Goal: Task Accomplishment & Management: Complete application form

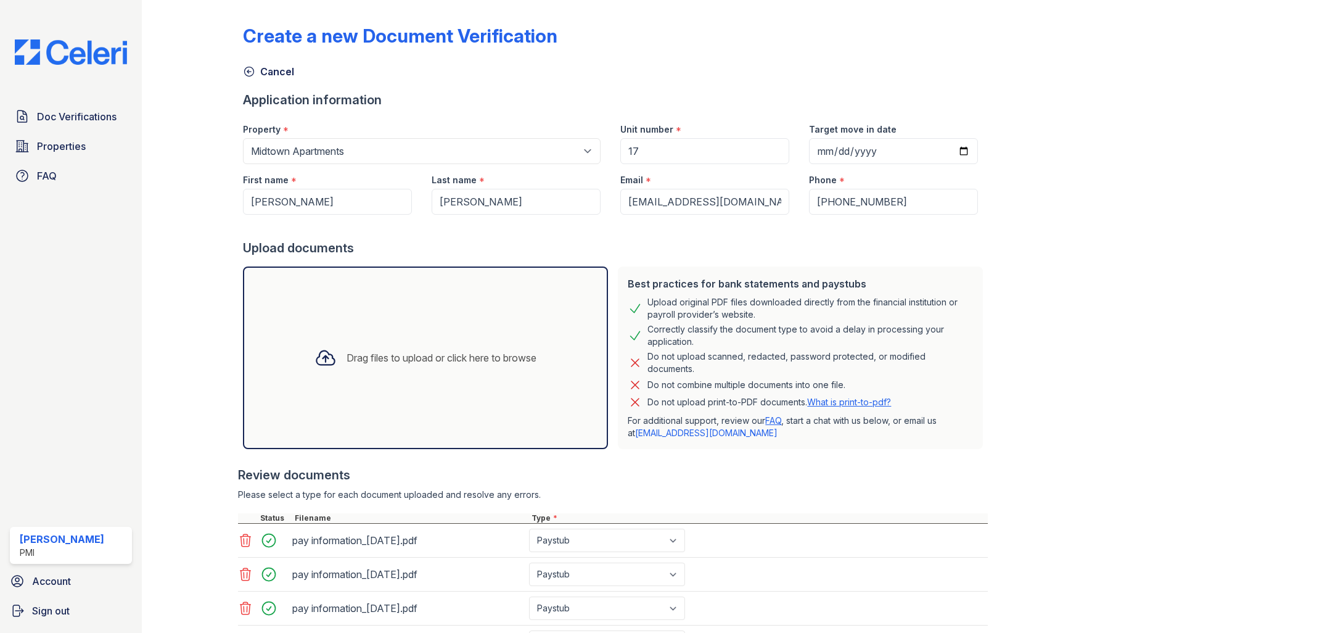
select select "3133"
select select "paystub"
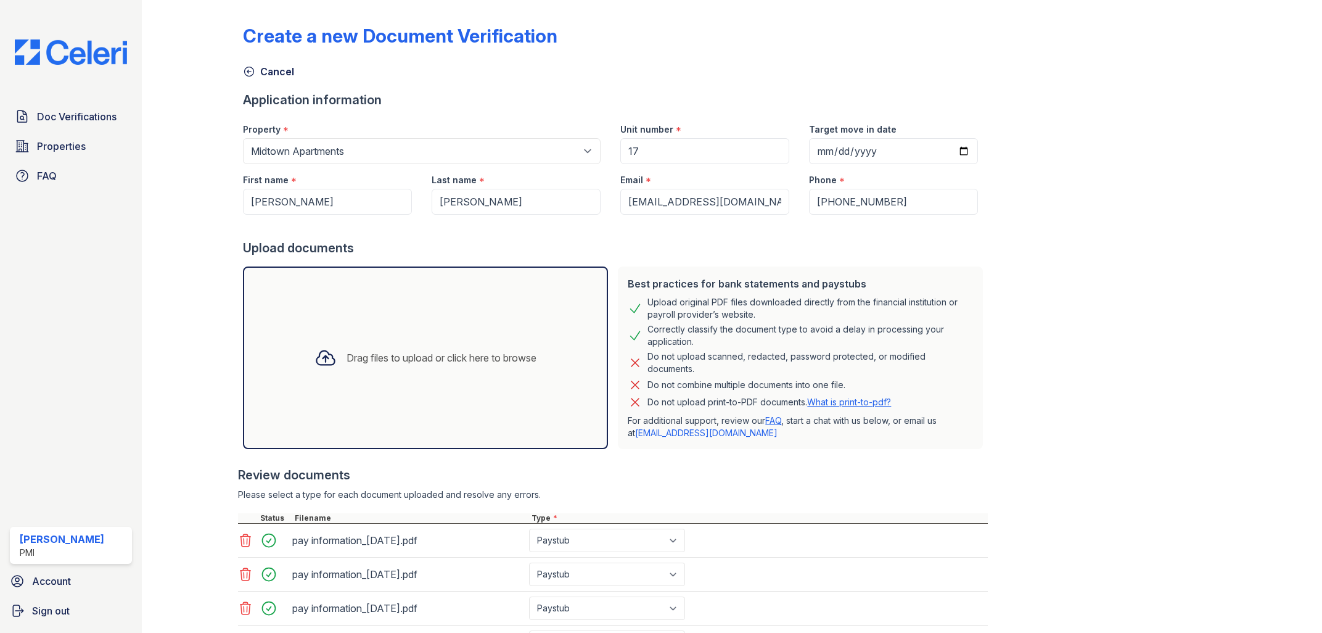
select select "paystub"
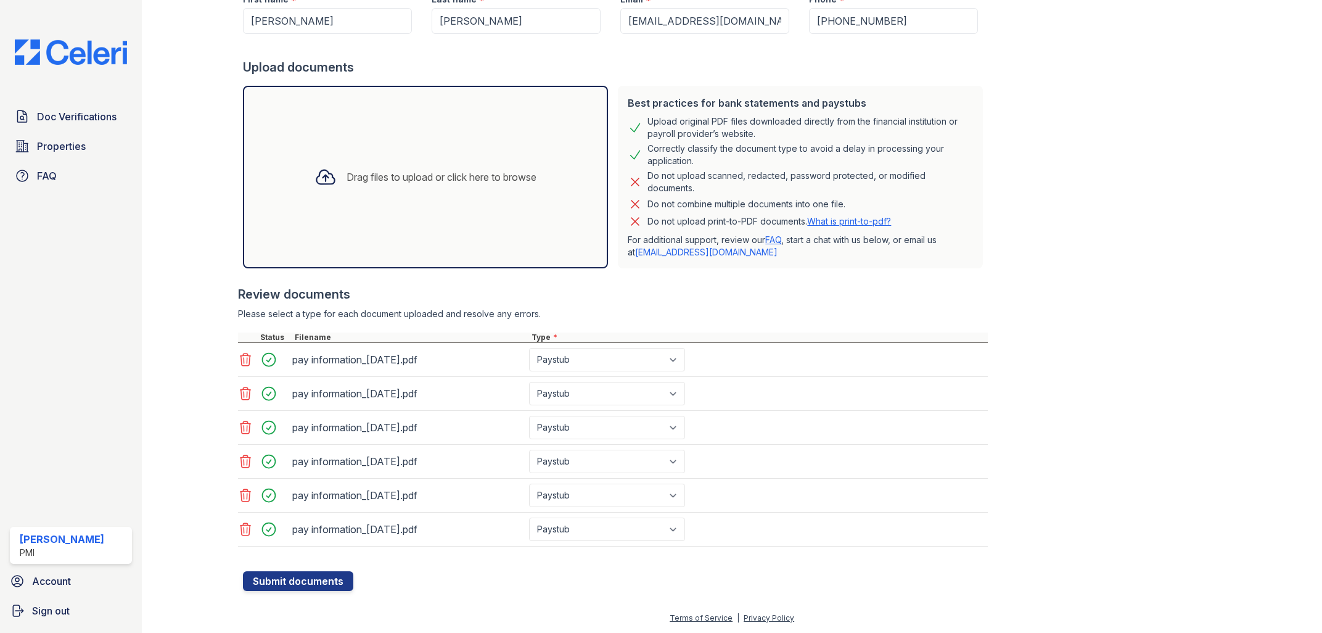
click at [427, 181] on div "Drag files to upload or click here to browse" at bounding box center [442, 177] width 190 height 15
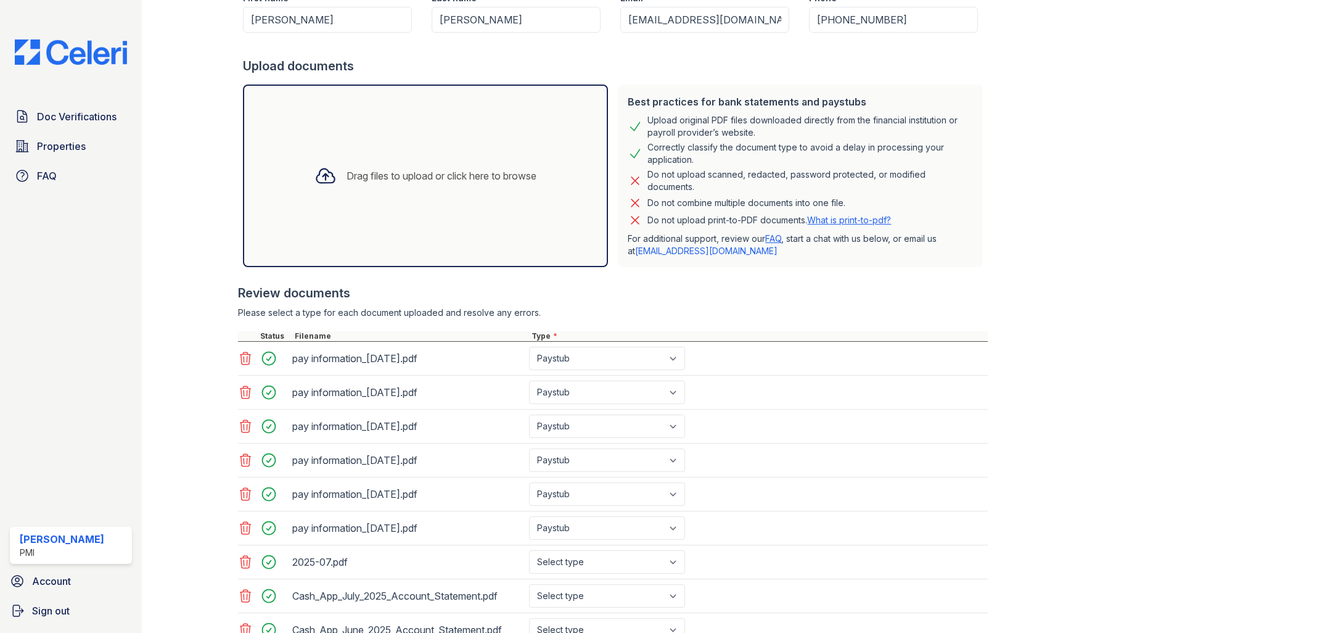
scroll to position [323, 0]
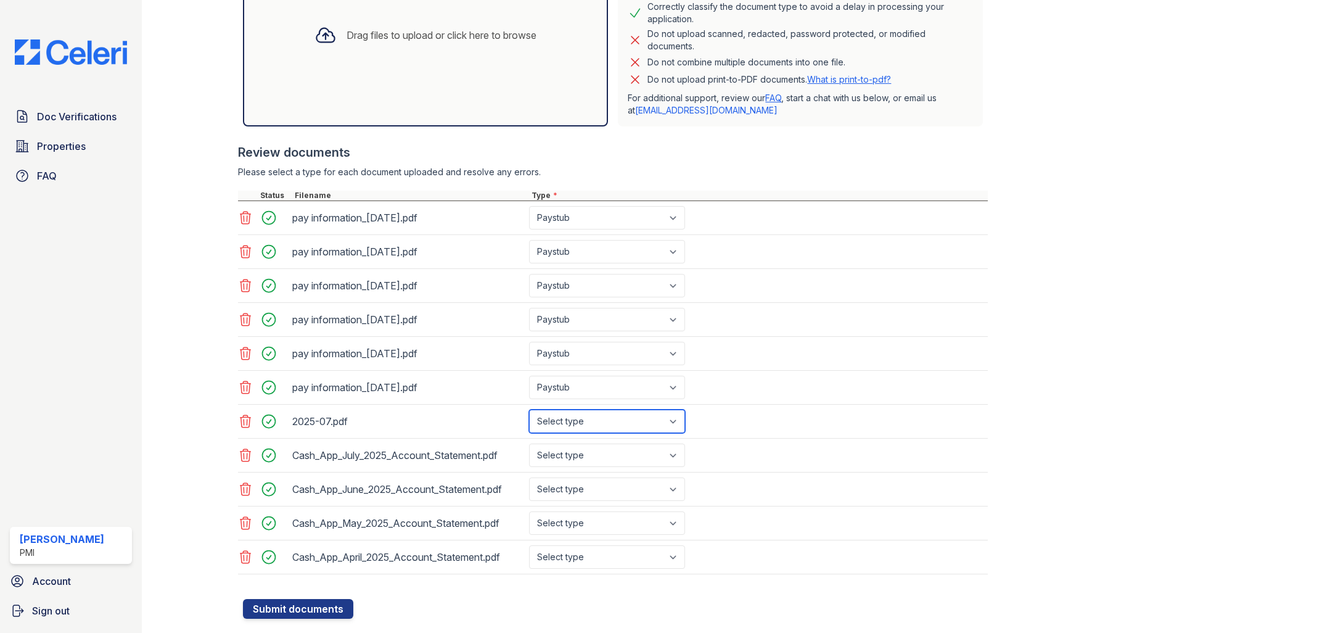
click at [529, 409] on select "Select type Paystub Bank Statement Offer Letter Tax Documents Benefit Award Let…" at bounding box center [607, 420] width 156 height 23
select select "bank_statement"
click option "Bank Statement" at bounding box center [0, 0] width 0 height 0
click at [529, 443] on select "Select type Paystub Bank Statement Offer Letter Tax Documents Benefit Award Let…" at bounding box center [607, 454] width 156 height 23
select select "bank_statement"
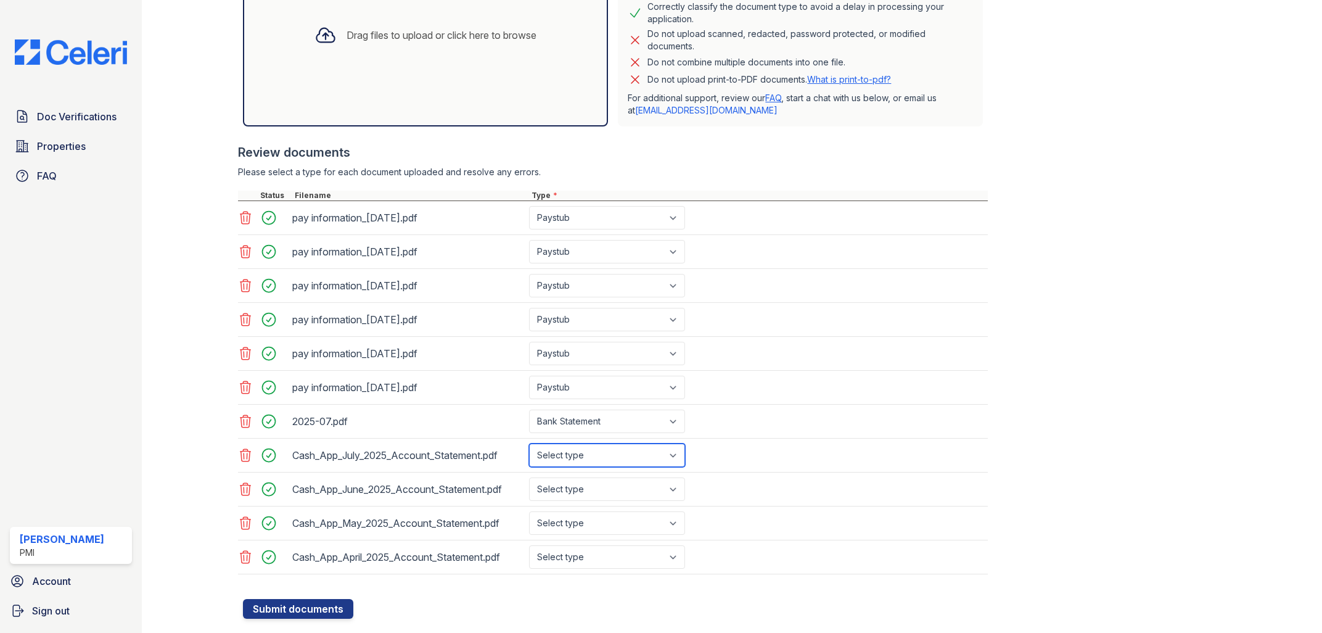
click option "Bank Statement" at bounding box center [0, 0] width 0 height 0
click at [529, 477] on select "Select type Paystub Bank Statement Offer Letter Tax Documents Benefit Award Let…" at bounding box center [607, 488] width 156 height 23
select select "bank_statement"
click option "Bank Statement" at bounding box center [0, 0] width 0 height 0
click at [529, 511] on select "Select type Paystub Bank Statement Offer Letter Tax Documents Benefit Award Let…" at bounding box center [607, 522] width 156 height 23
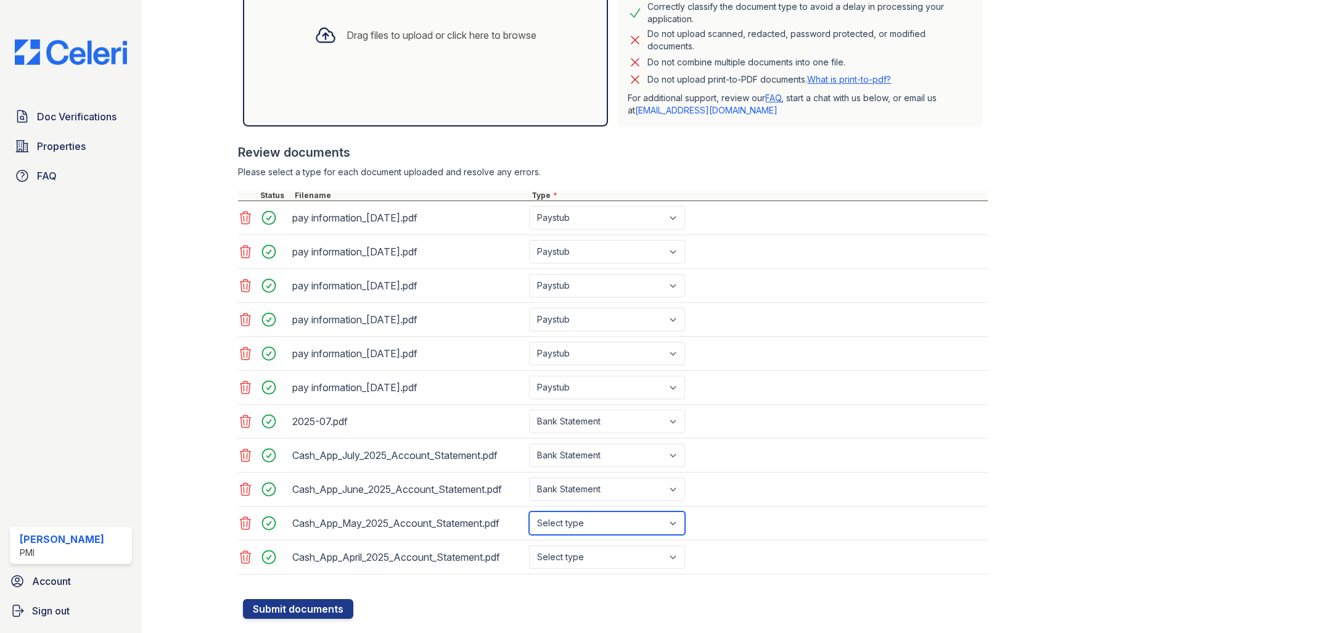
select select "bank_statement"
click option "Bank Statement" at bounding box center [0, 0] width 0 height 0
click at [529, 545] on select "Select type Paystub Bank Statement Offer Letter Tax Documents Benefit Award Let…" at bounding box center [607, 556] width 156 height 23
select select "bank_statement"
click option "Bank Statement" at bounding box center [0, 0] width 0 height 0
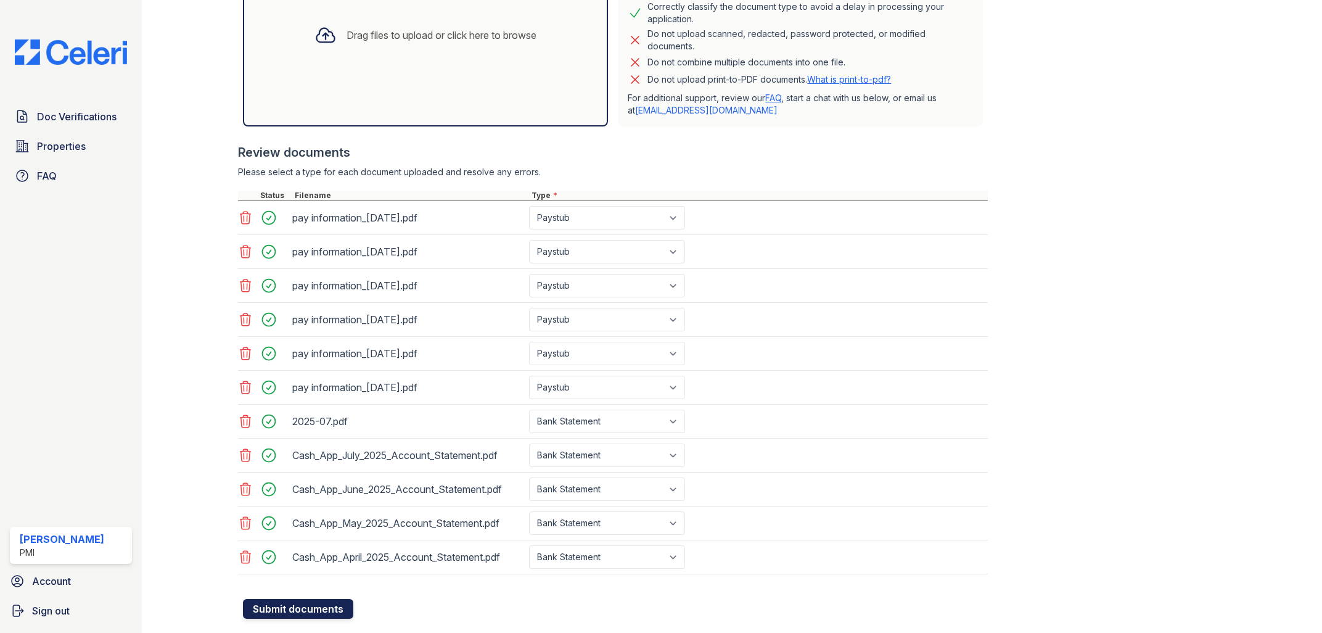
click at [333, 608] on button "Submit documents" at bounding box center [298, 609] width 110 height 20
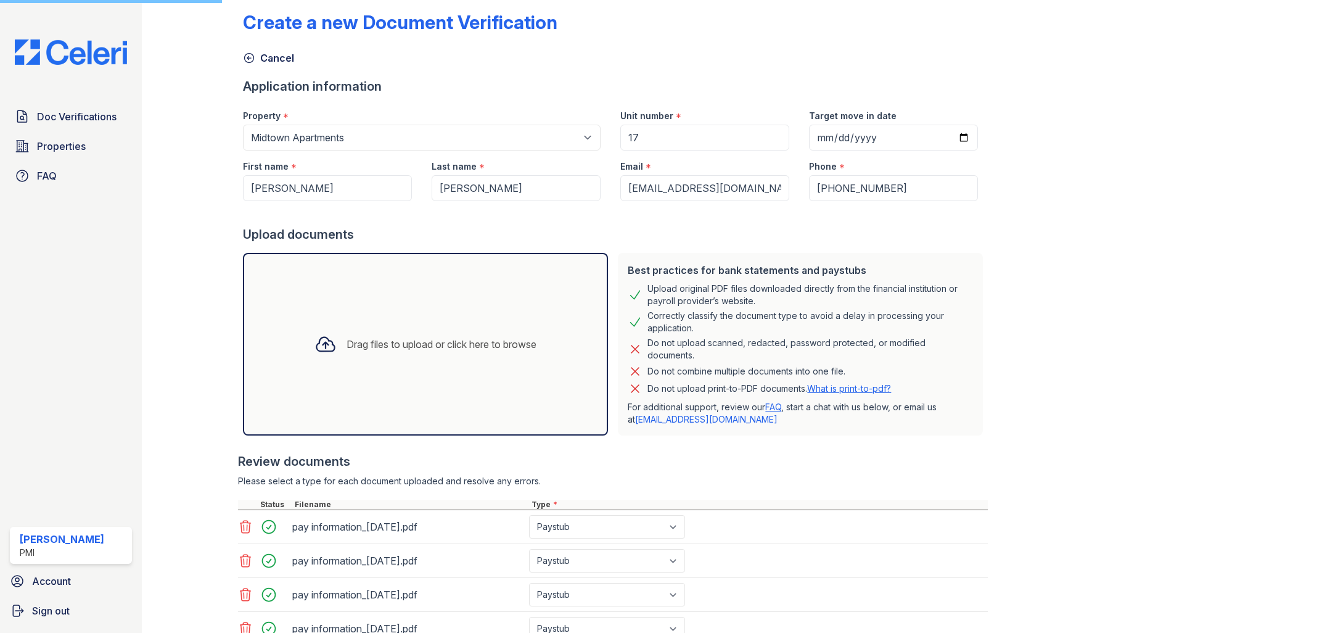
scroll to position [0, 0]
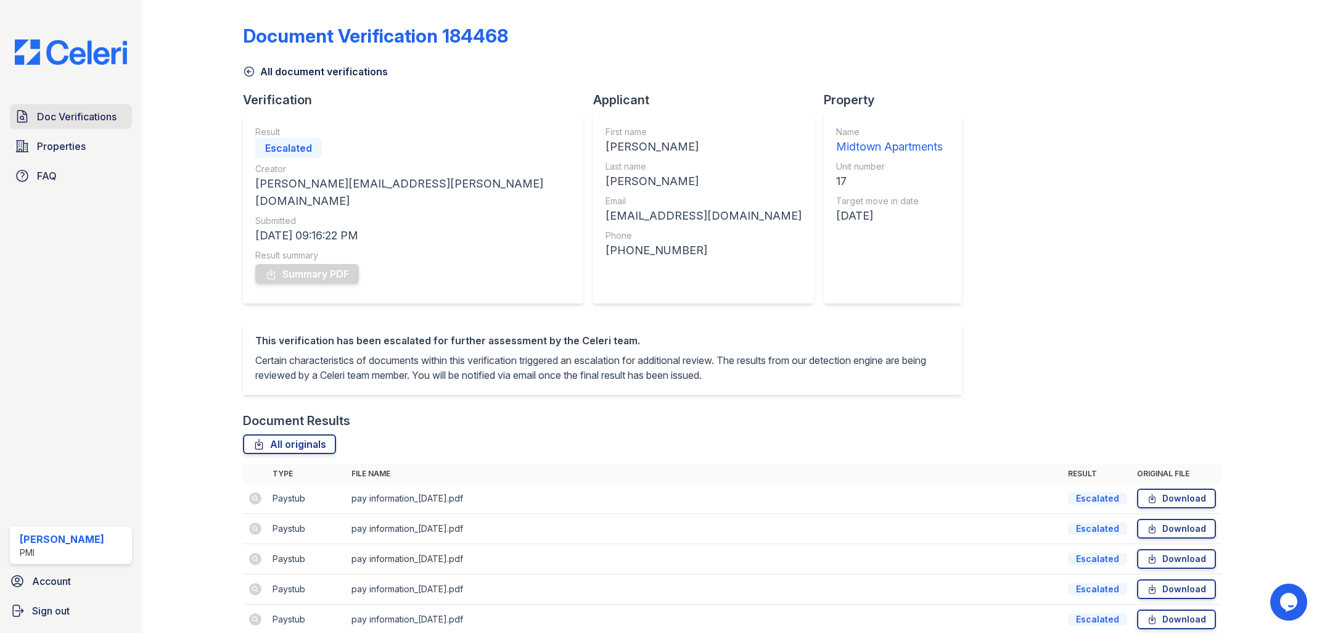
click at [70, 118] on span "Doc Verifications" at bounding box center [77, 116] width 80 height 15
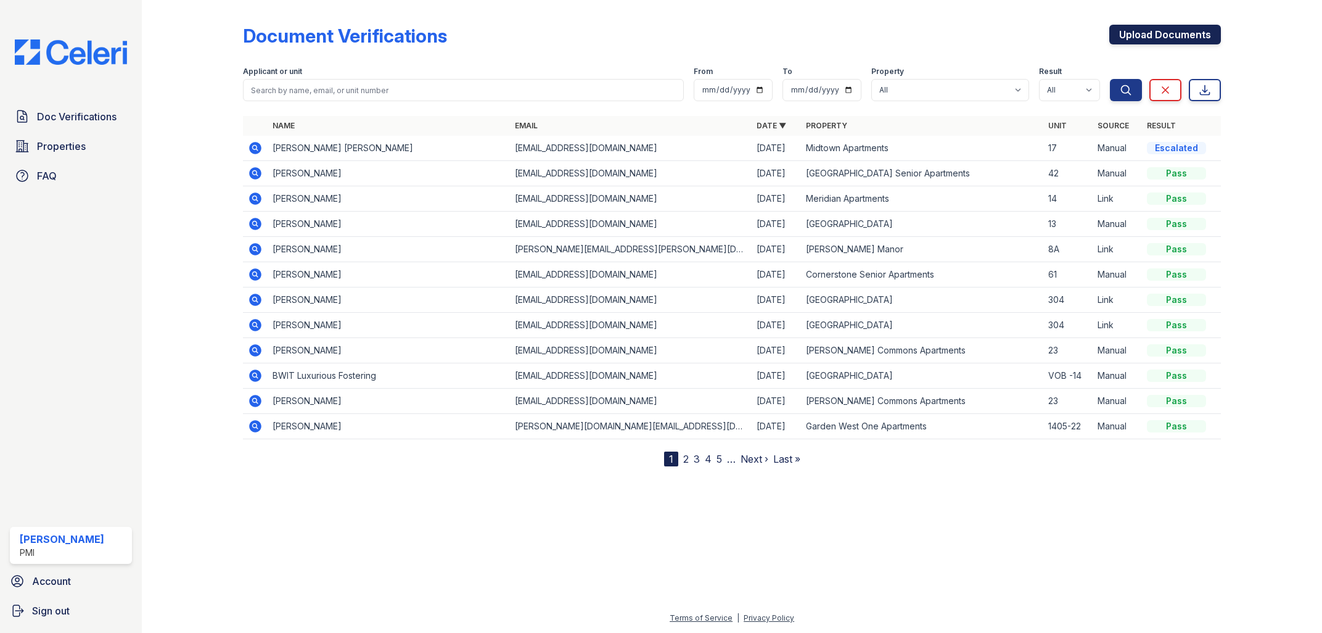
click at [1177, 36] on link "Upload Documents" at bounding box center [1165, 35] width 112 height 20
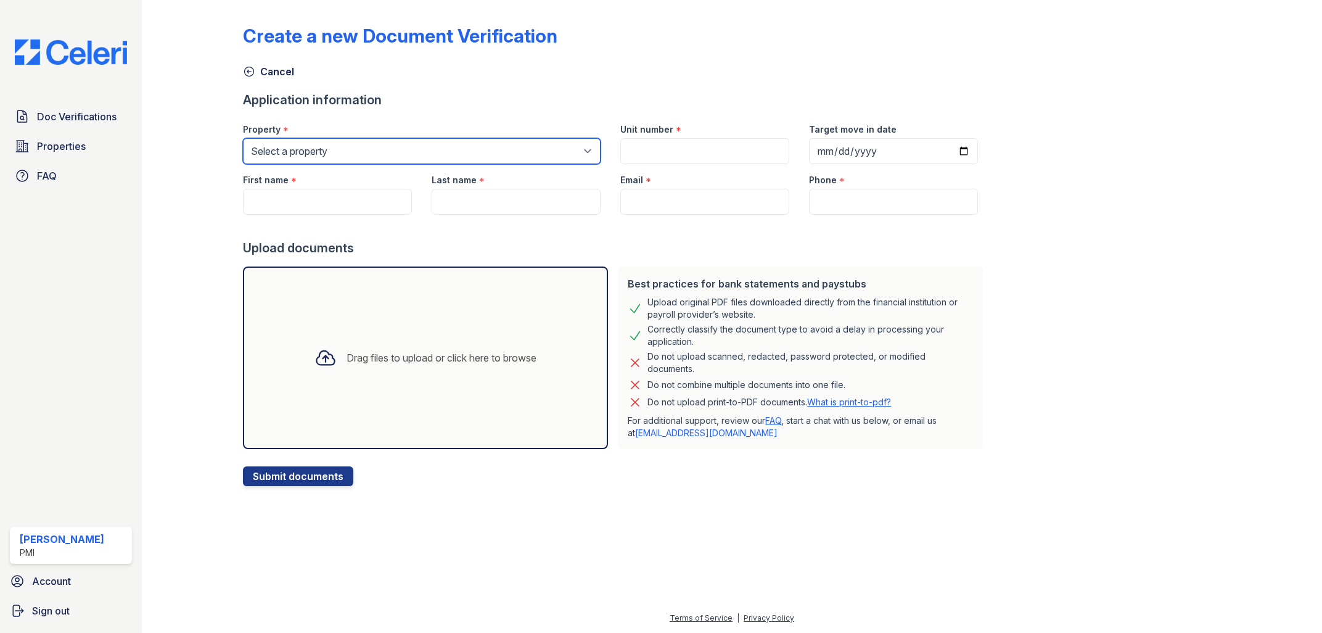
click at [243, 138] on select "Select a property Alta Redwoods AltaVista Commons Annadale Place Arden Fair Apa…" at bounding box center [422, 151] width 358 height 26
select select "2087"
click option "[GEOGRAPHIC_DATA]" at bounding box center [0, 0] width 0 height 0
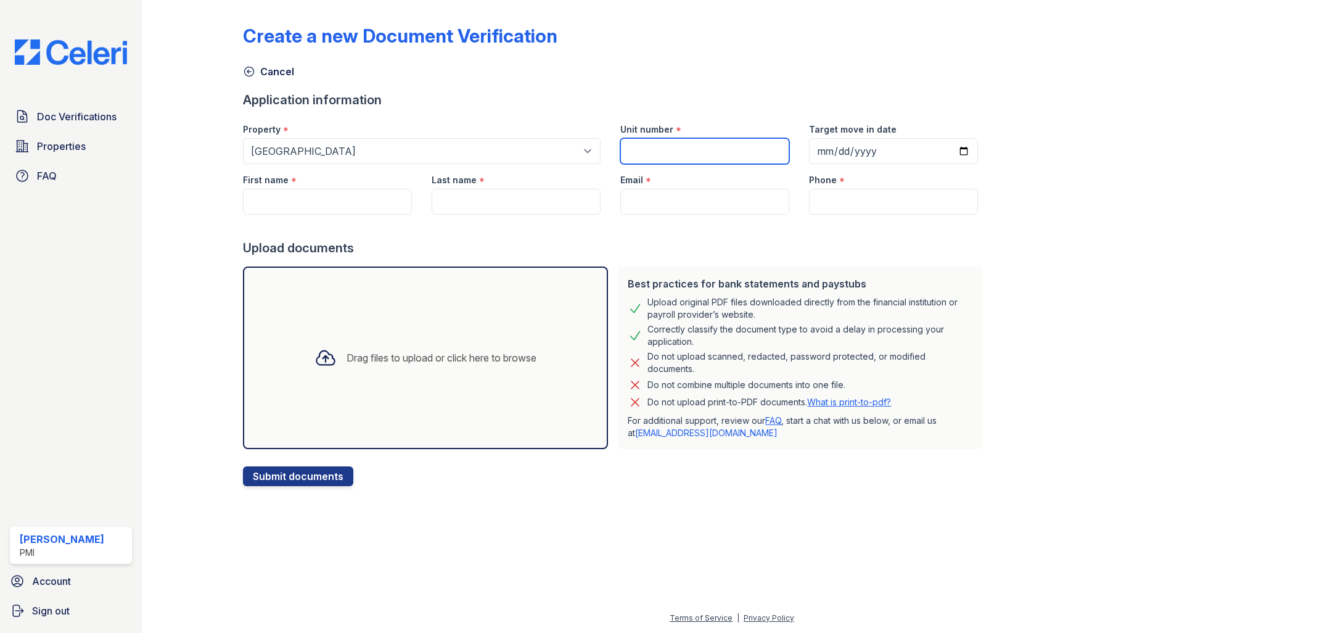
click at [676, 157] on input "Unit number" at bounding box center [704, 151] width 169 height 26
type input "13"
click at [947, 152] on input "Target move in date" at bounding box center [893, 151] width 169 height 26
type input "2025-09-01"
click at [293, 195] on input "First name" at bounding box center [327, 202] width 169 height 26
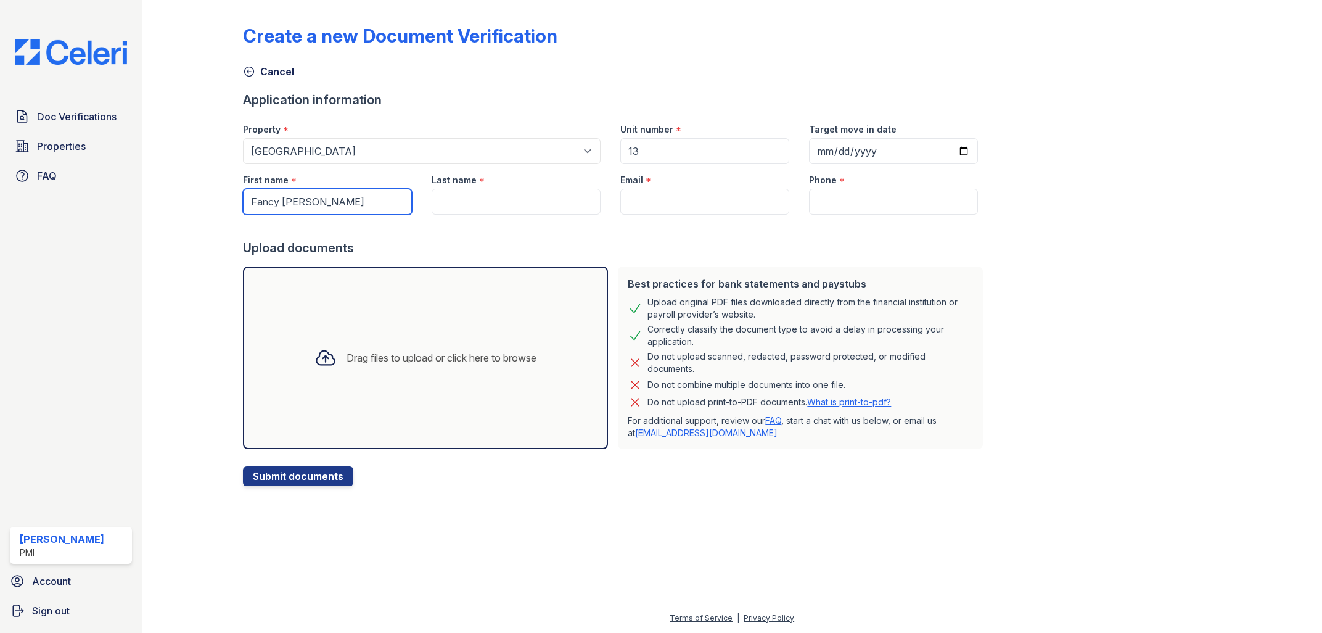
type input "Fancy Lois"
type input "Wheatley"
paste input "[EMAIL_ADDRESS][DOMAIN_NAME]"
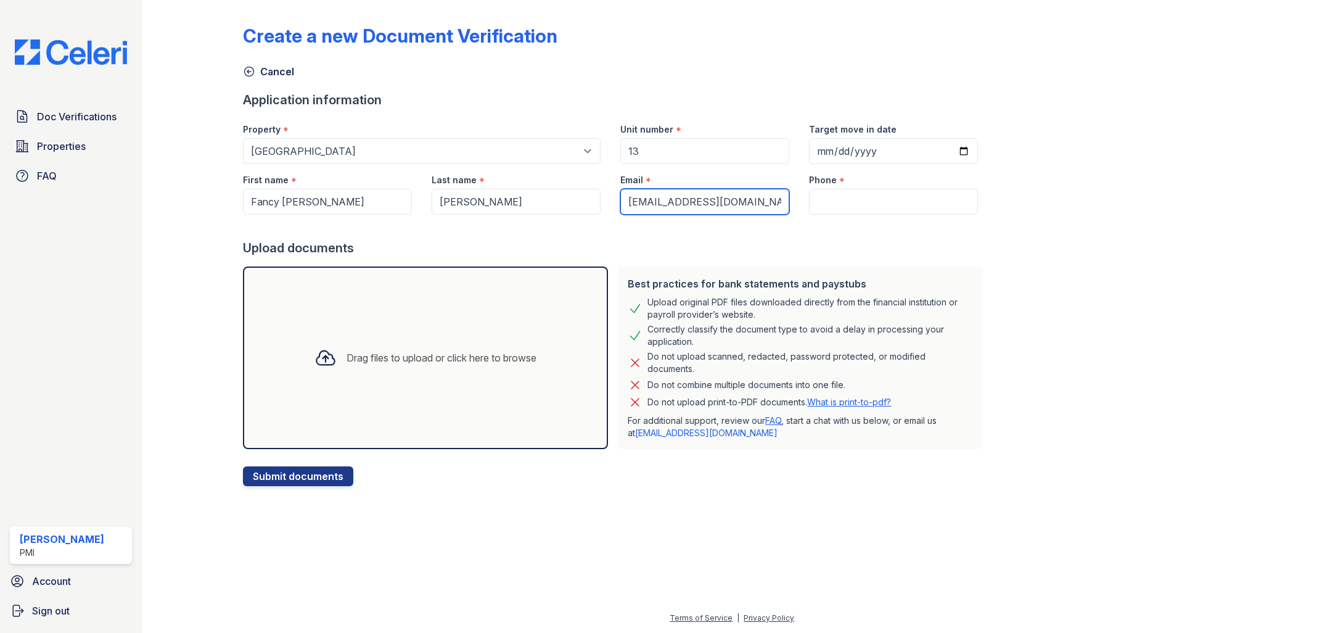
type input "[EMAIL_ADDRESS][DOMAIN_NAME]"
click at [813, 205] on input "Phone" at bounding box center [893, 202] width 169 height 26
paste input "(916) 501-5855"
type input "(916) 501-5855"
click at [449, 364] on div "Drag files to upload or click here to browse" at bounding box center [442, 357] width 190 height 15
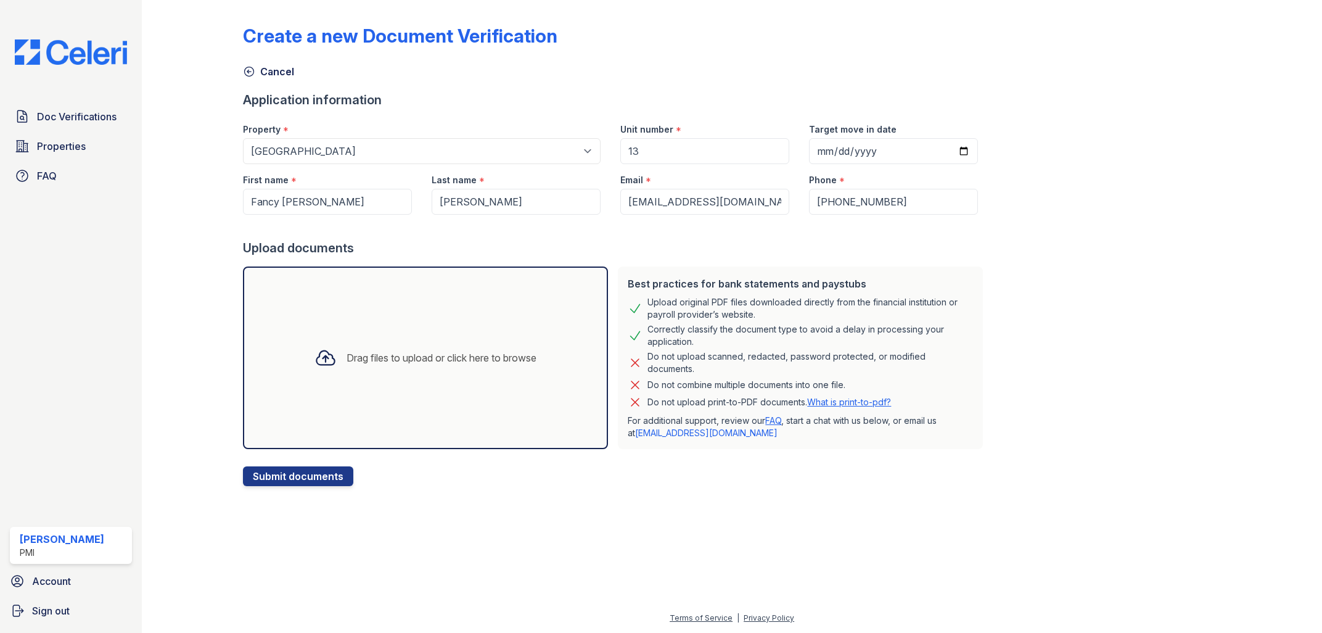
click at [403, 339] on div "Drag files to upload or click here to browse" at bounding box center [426, 358] width 242 height 42
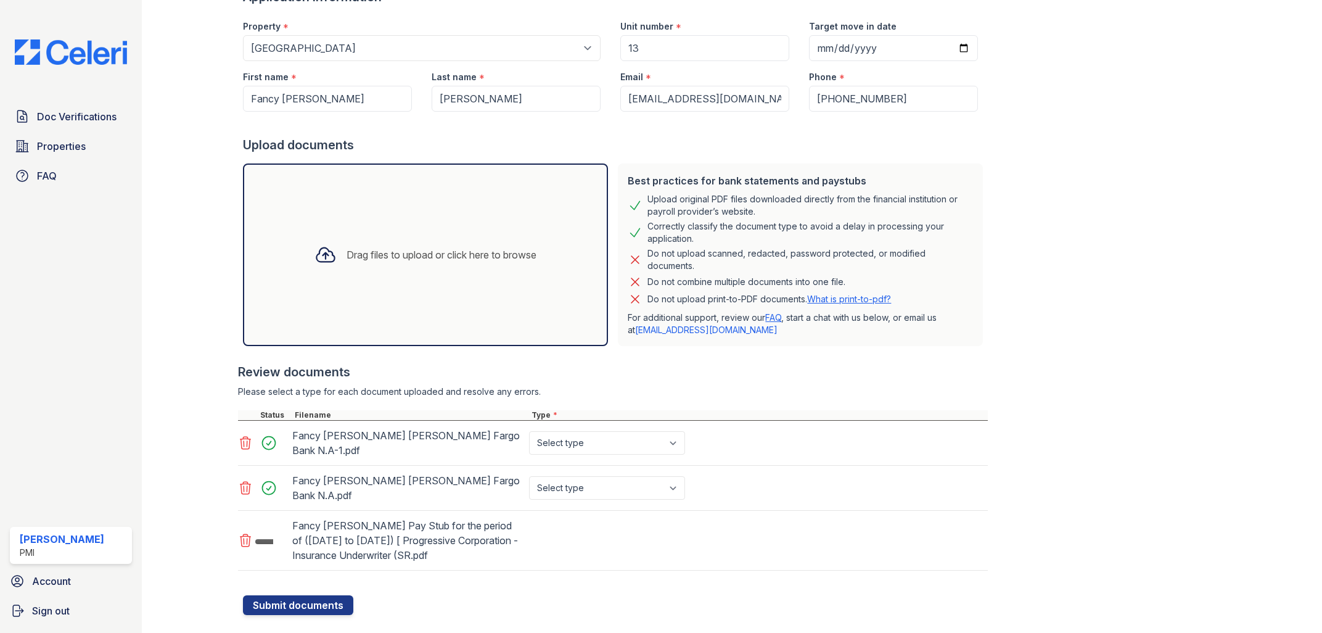
scroll to position [105, 0]
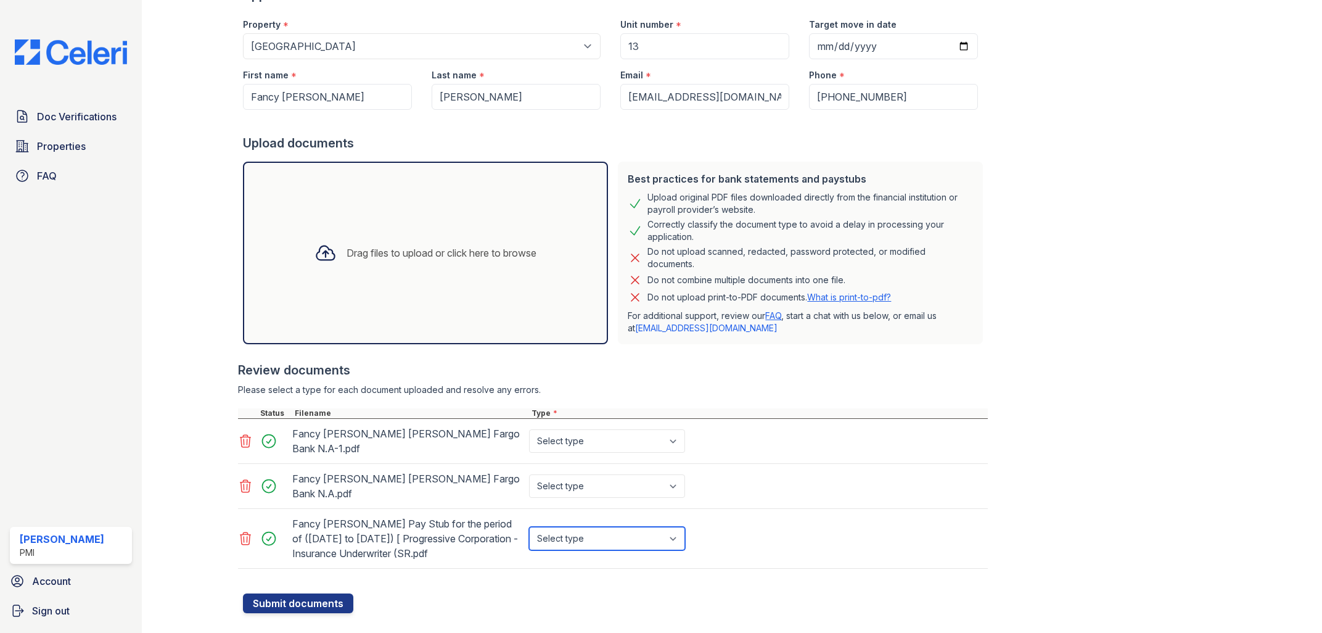
click at [529, 527] on select "Select type Paystub Bank Statement Offer Letter Tax Documents Benefit Award Let…" at bounding box center [607, 538] width 156 height 23
select select "paystub"
click option "Paystub" at bounding box center [0, 0] width 0 height 0
click at [529, 429] on select "Select type Paystub Bank Statement Offer Letter Tax Documents Benefit Award Let…" at bounding box center [607, 440] width 156 height 23
select select "bank_statement"
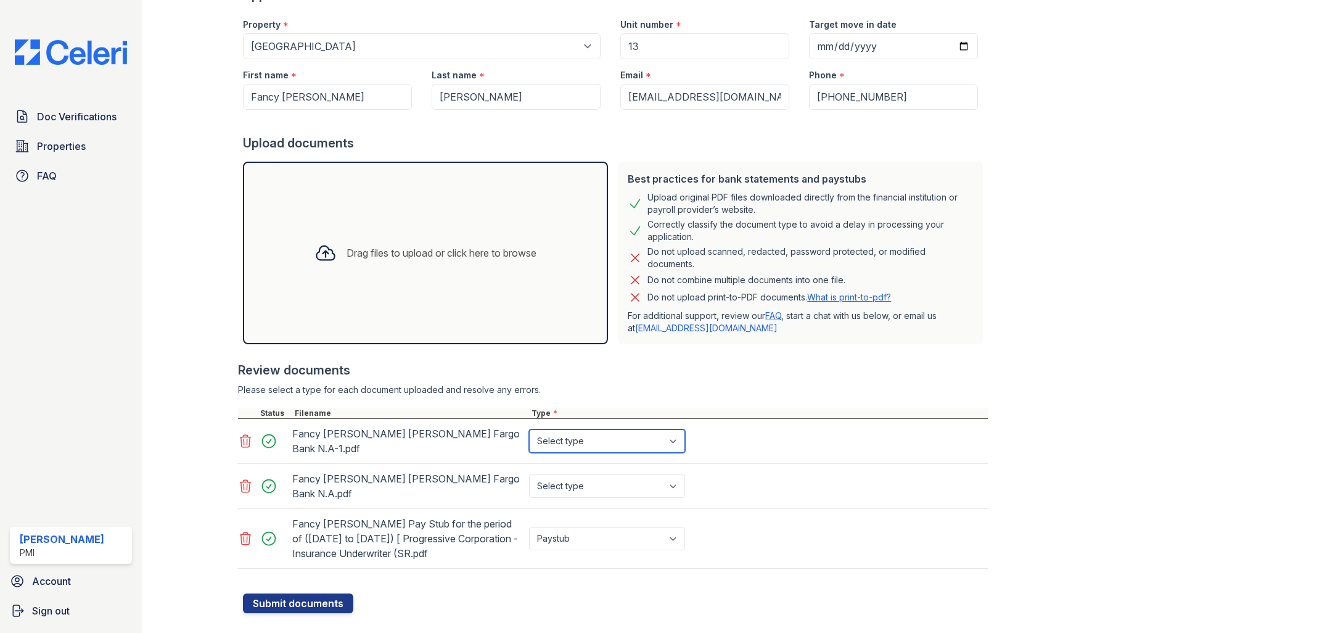
click option "Bank Statement" at bounding box center [0, 0] width 0 height 0
click at [529, 474] on select "Select type Paystub Bank Statement Offer Letter Tax Documents Benefit Award Let…" at bounding box center [607, 485] width 156 height 23
select select "bank_statement"
click option "Bank Statement" at bounding box center [0, 0] width 0 height 0
click at [319, 593] on button "Submit documents" at bounding box center [298, 603] width 110 height 20
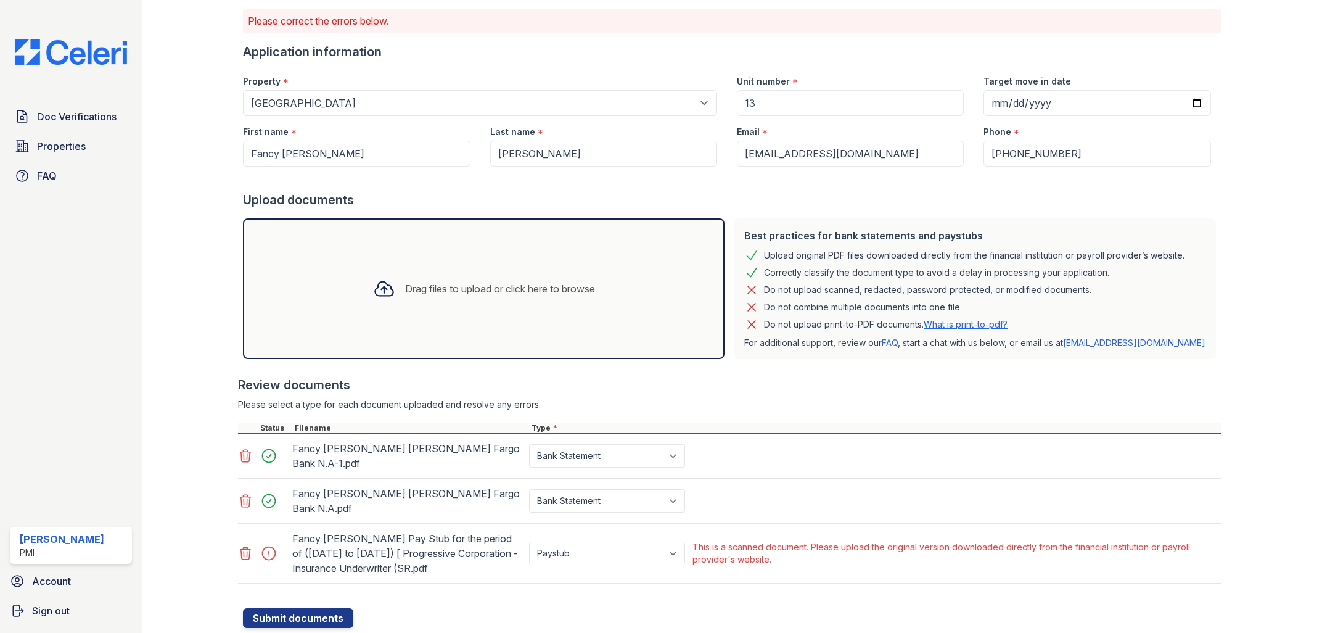
scroll to position [98, 0]
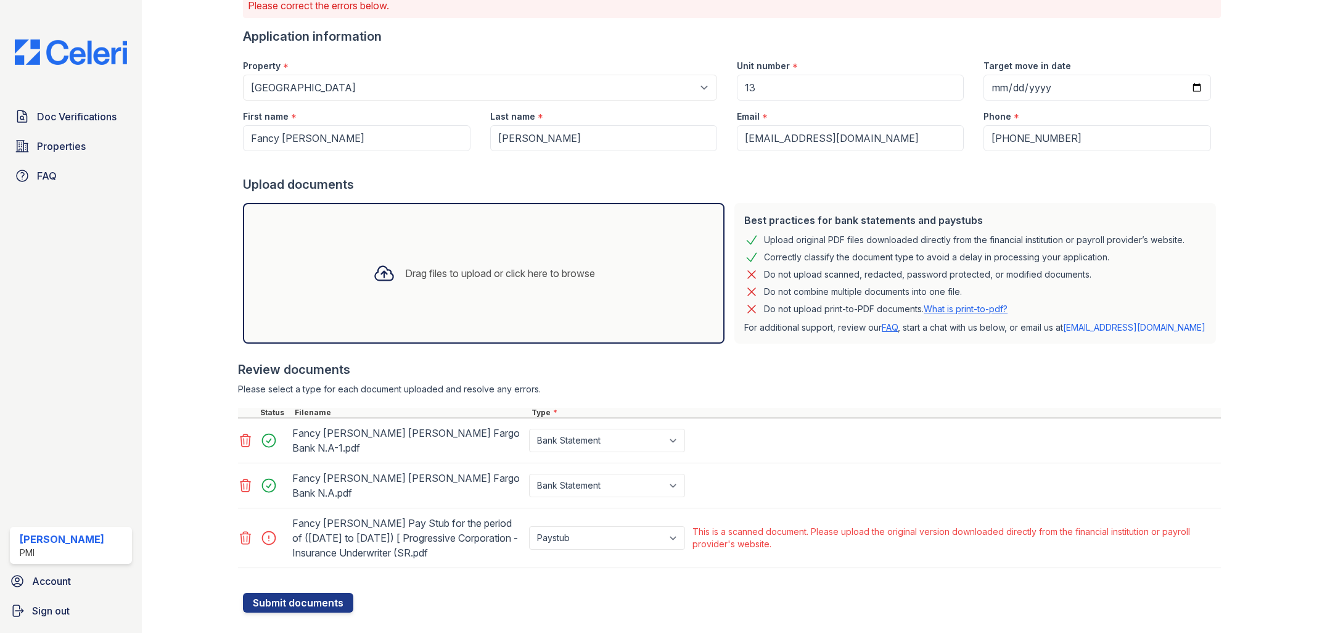
click at [244, 532] on icon at bounding box center [245, 538] width 10 height 12
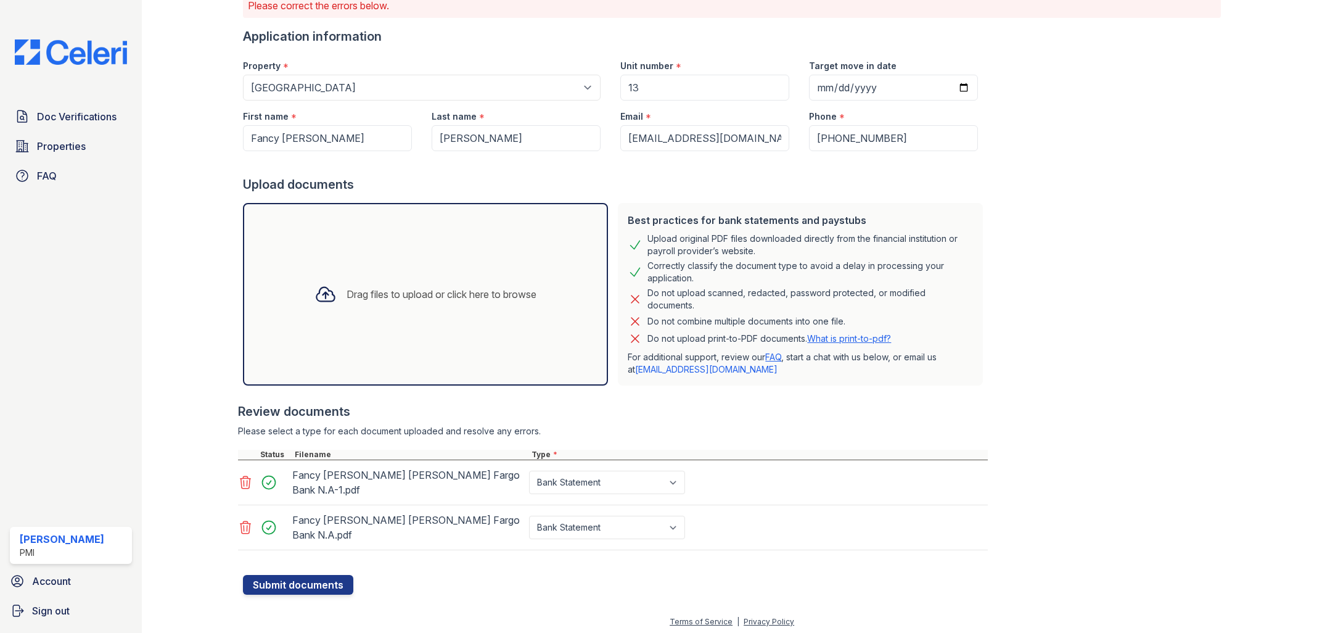
scroll to position [80, 0]
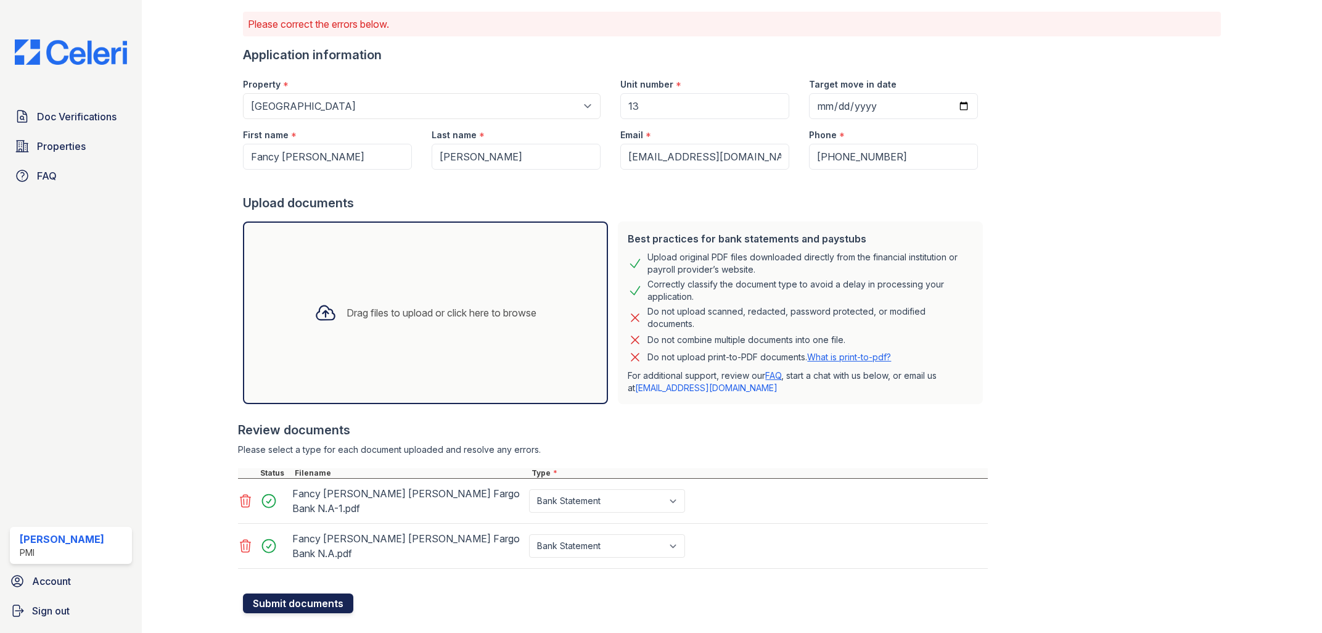
click at [309, 593] on button "Submit documents" at bounding box center [298, 603] width 110 height 20
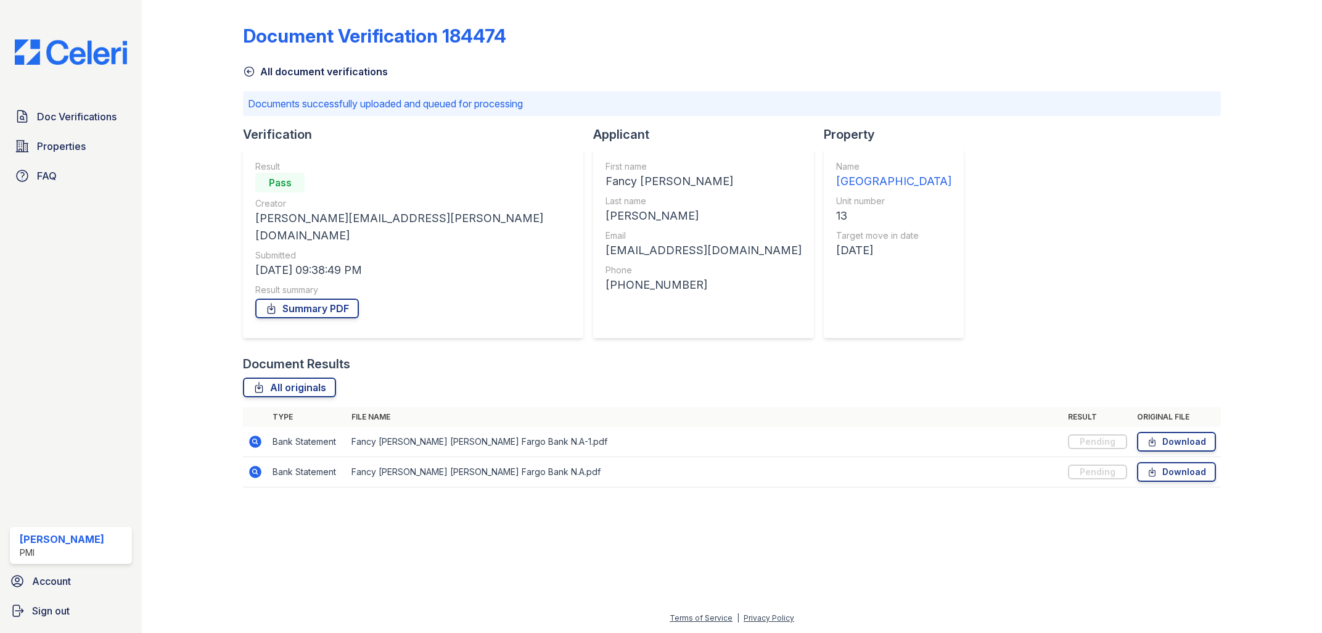
click at [319, 284] on div "Result summary" at bounding box center [413, 290] width 316 height 12
click at [321, 298] on link "Summary PDF" at bounding box center [307, 308] width 104 height 20
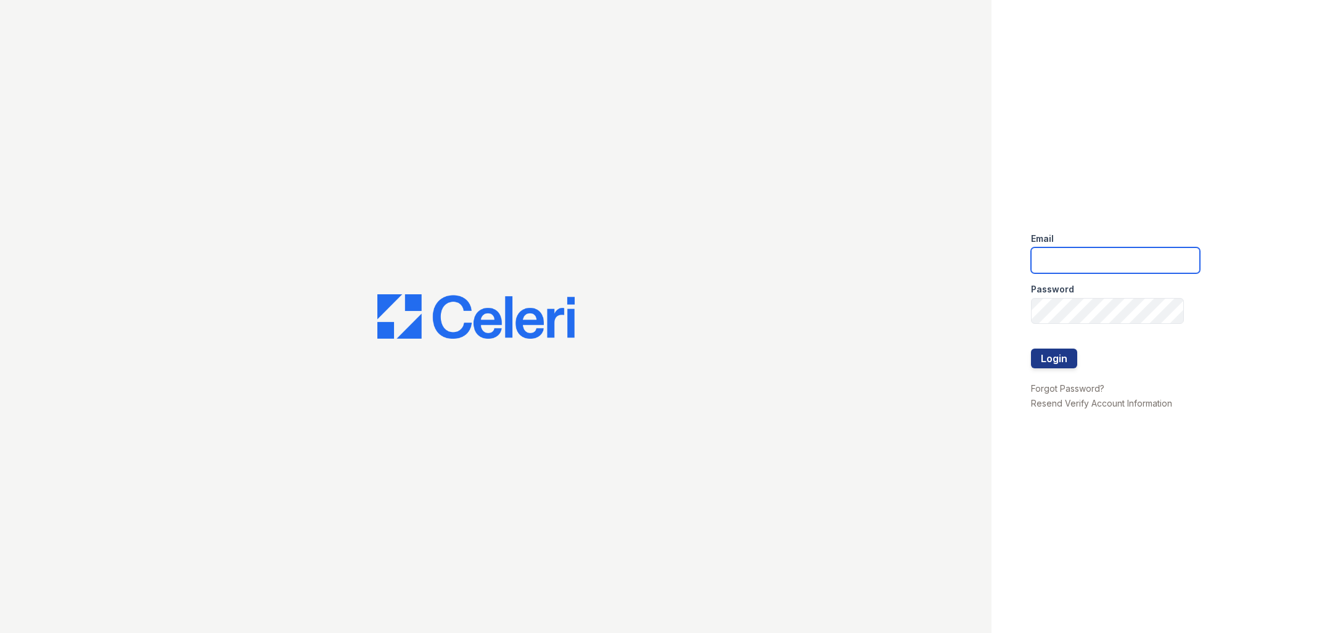
click at [1063, 255] on input "email" at bounding box center [1115, 260] width 169 height 26
type input "[PERSON_NAME][EMAIL_ADDRESS][PERSON_NAME][DOMAIN_NAME]"
click at [1031, 348] on button "Login" at bounding box center [1054, 358] width 46 height 20
